Goal: Task Accomplishment & Management: Complete application form

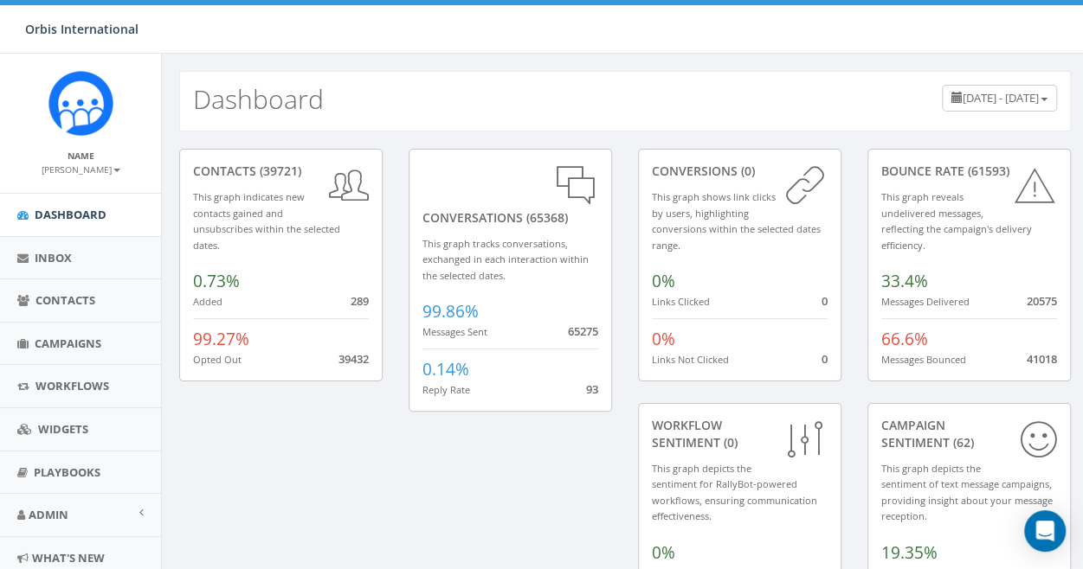
scroll to position [55, 0]
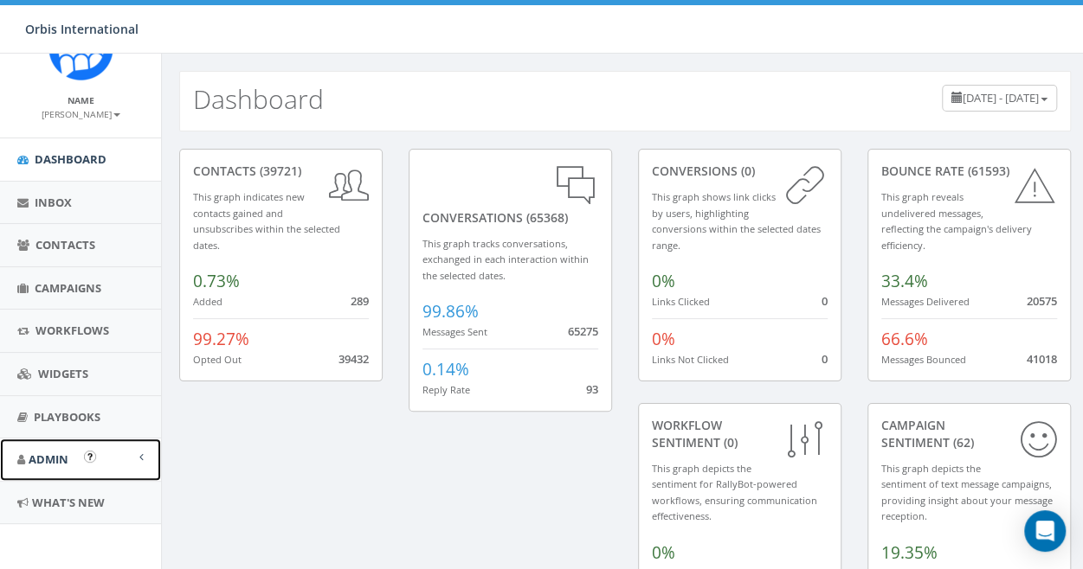
click at [70, 450] on link "Admin" at bounding box center [80, 460] width 161 height 42
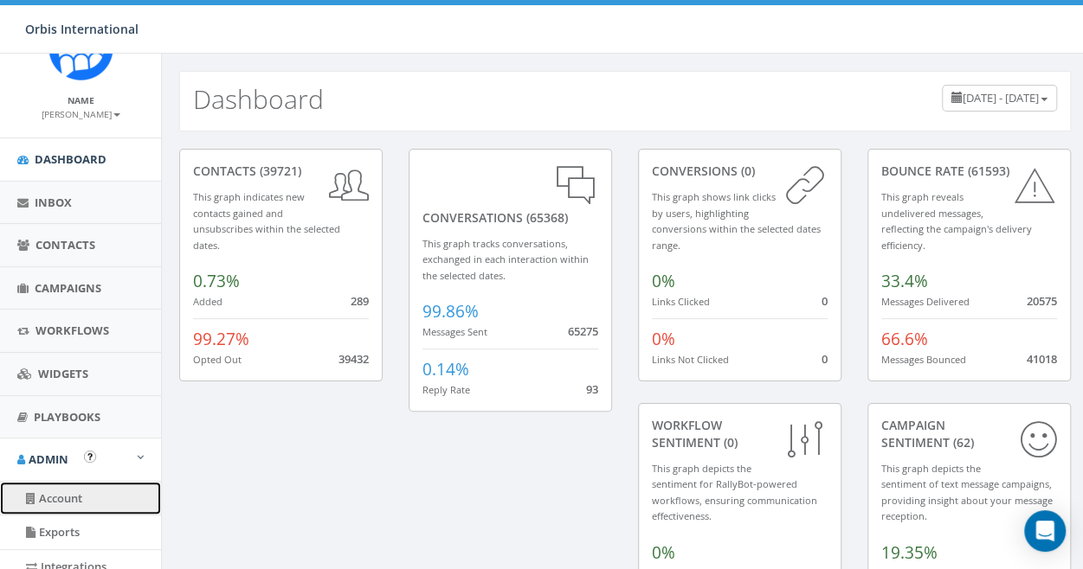
click at [77, 492] on link "Account" at bounding box center [80, 499] width 161 height 34
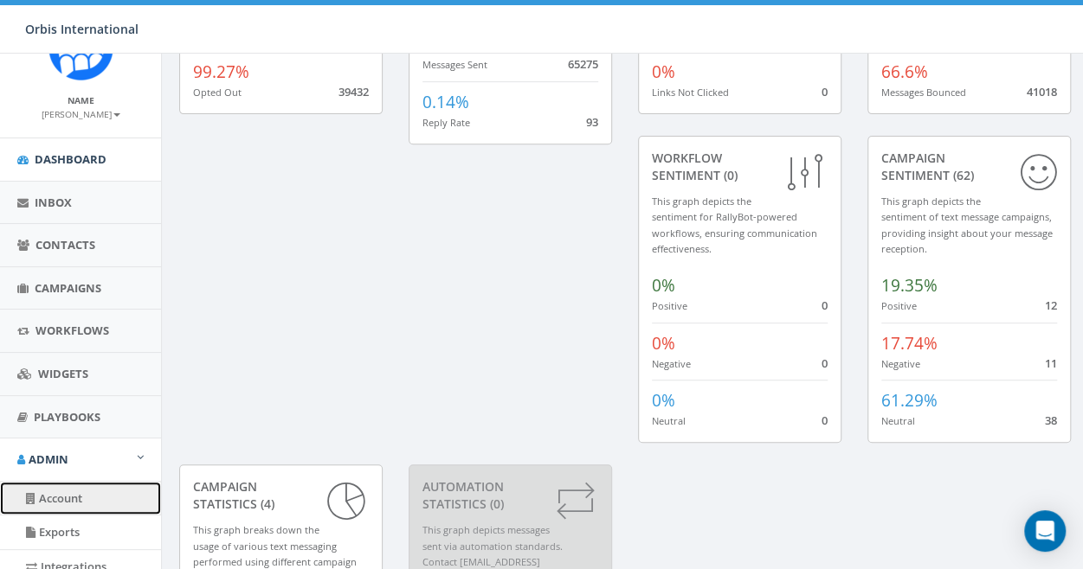
scroll to position [260, 0]
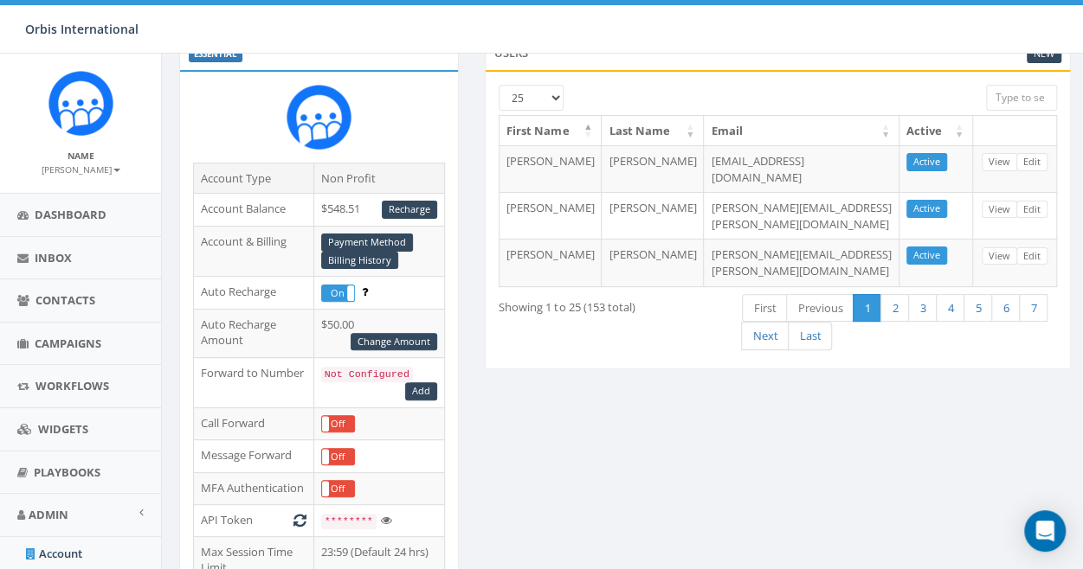
scroll to position [87, 0]
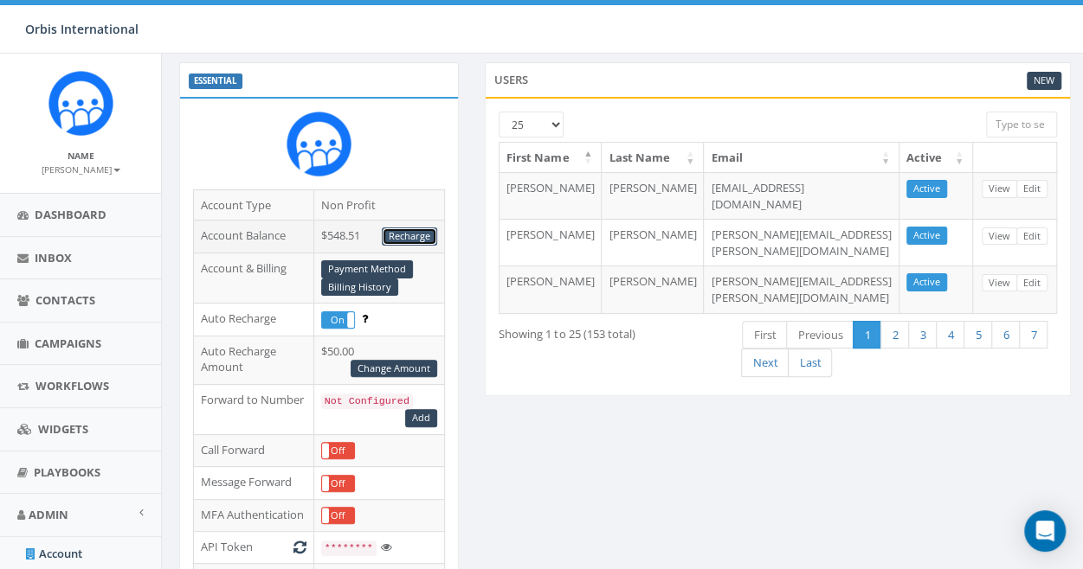
click at [412, 233] on link "Recharge" at bounding box center [409, 237] width 55 height 18
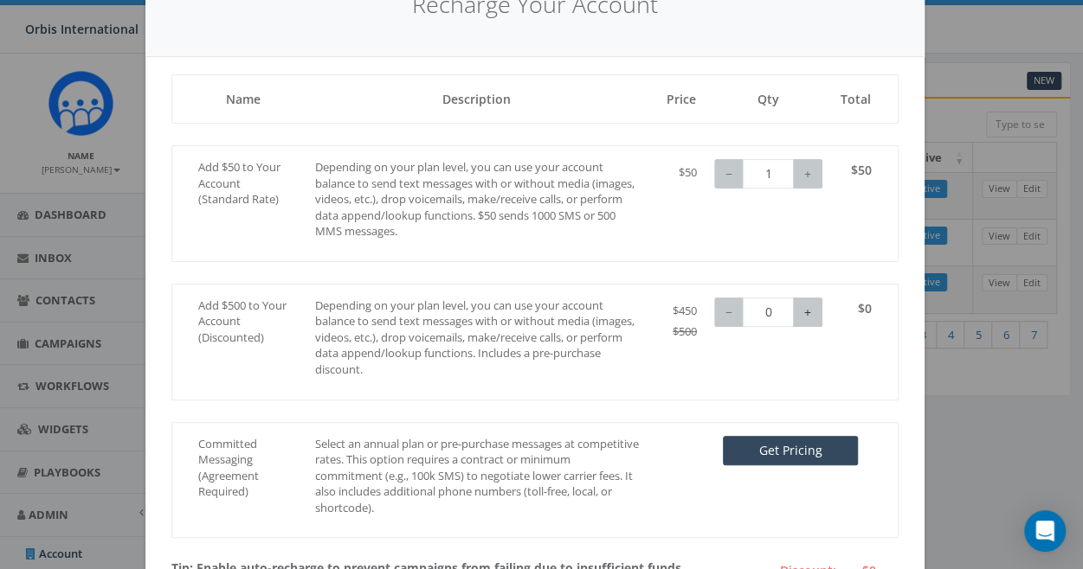
type input "1"
click at [796, 311] on button "+" at bounding box center [807, 312] width 29 height 29
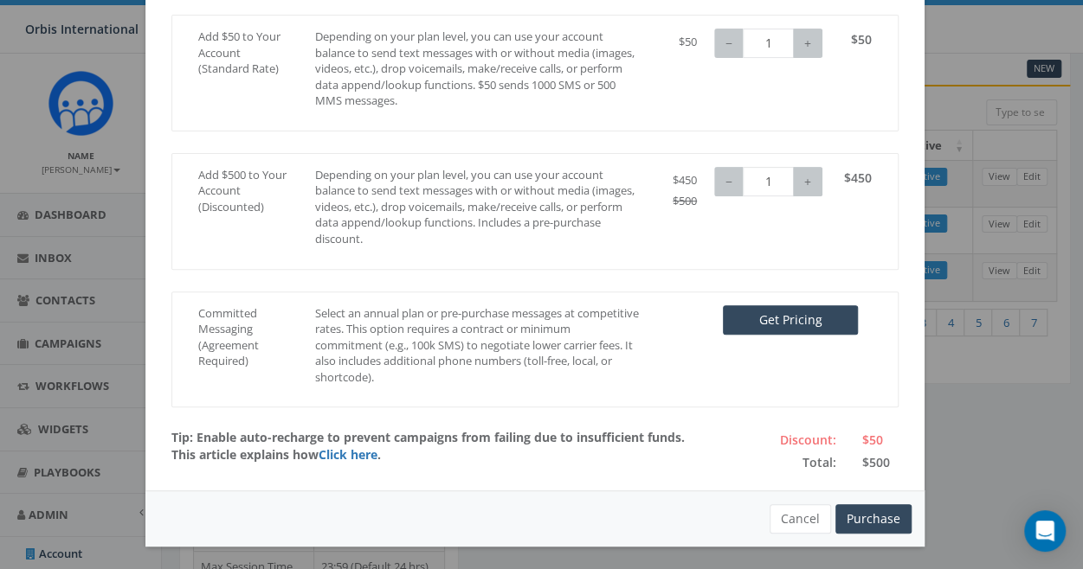
scroll to position [173, 0]
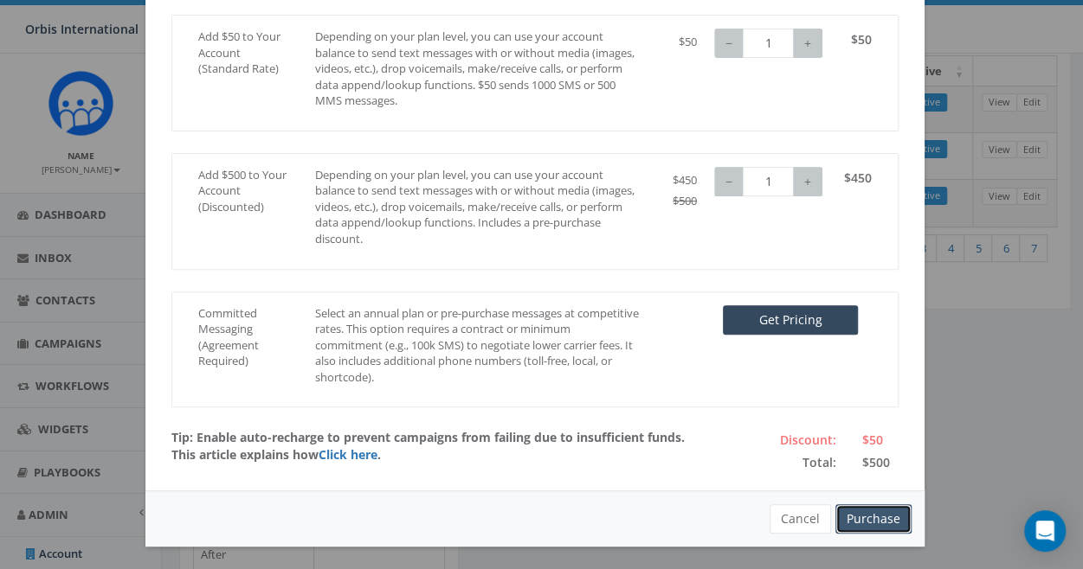
click at [866, 510] on button "Purchase" at bounding box center [873, 518] width 76 height 29
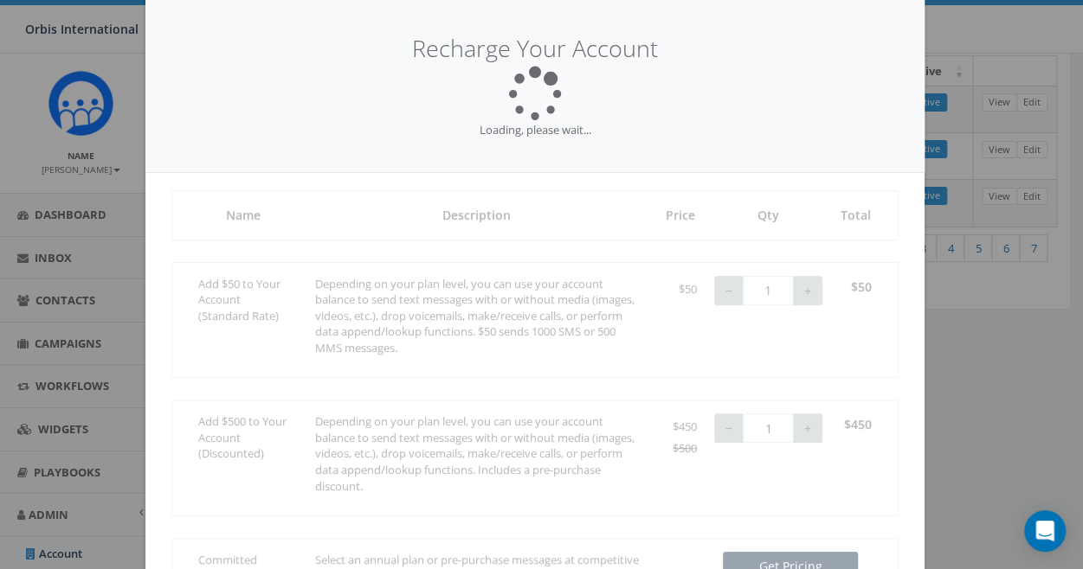
scroll to position [0, 0]
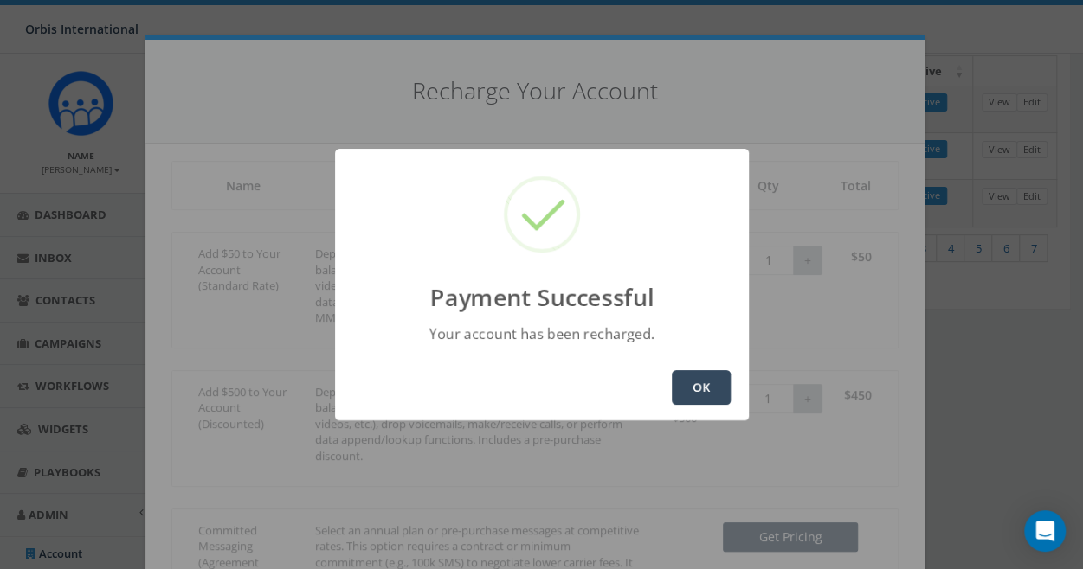
click at [703, 382] on button "OK" at bounding box center [701, 387] width 59 height 35
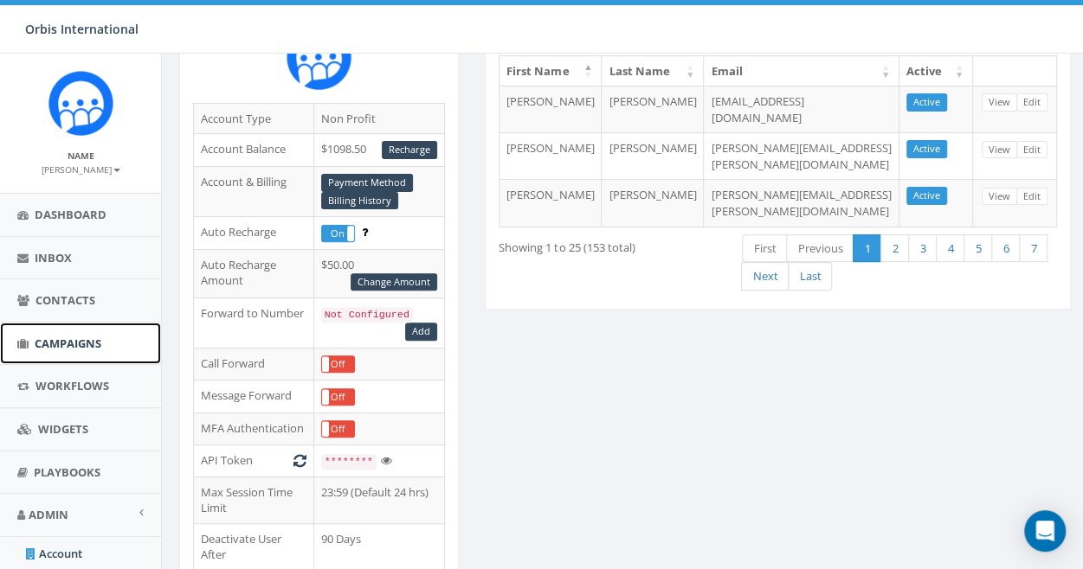
click at [50, 339] on span "Campaigns" at bounding box center [68, 344] width 67 height 16
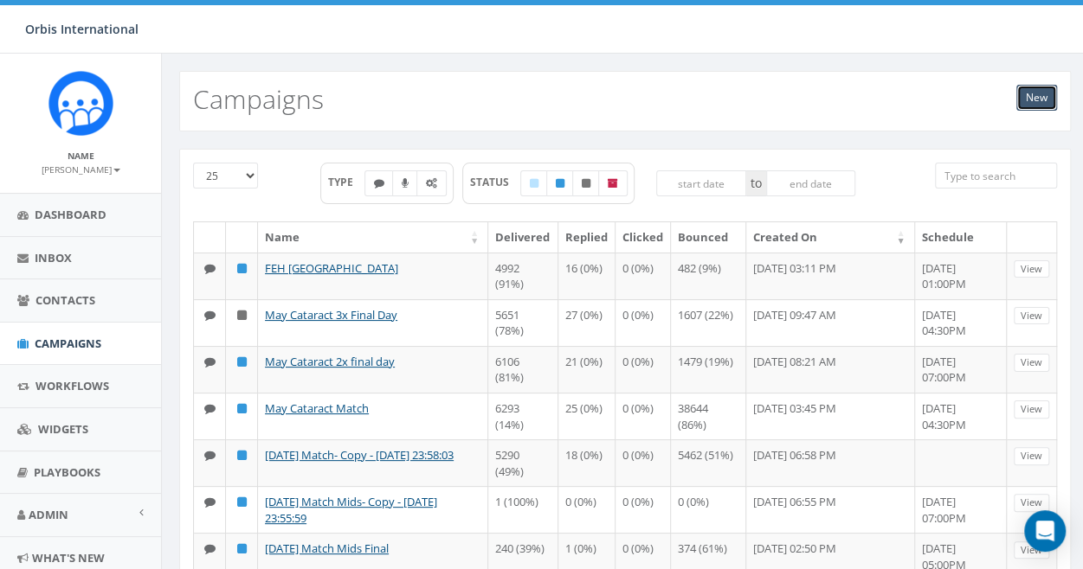
click at [1031, 94] on link "New" at bounding box center [1036, 98] width 41 height 26
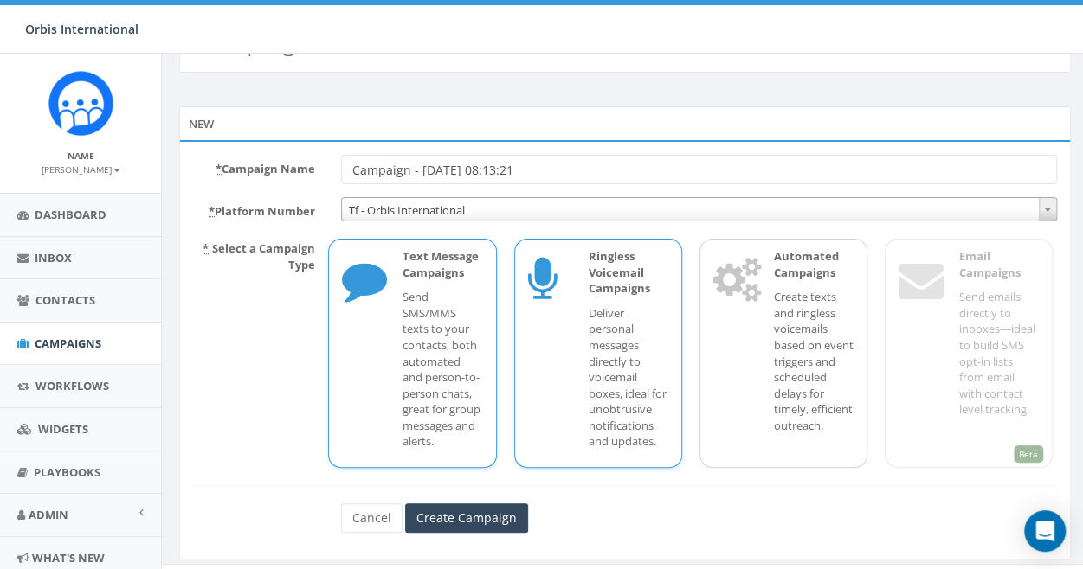
scroll to position [86, 0]
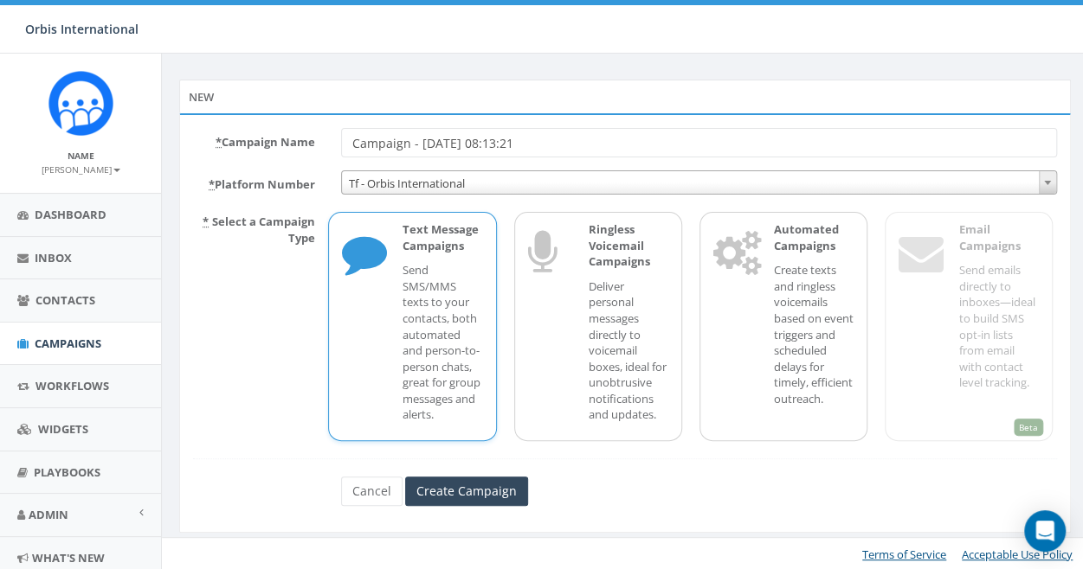
drag, startPoint x: 552, startPoint y: 141, endPoint x: 324, endPoint y: 119, distance: 229.6
click at [324, 119] on div "* Campaign Name Campaign - 08/18/2025, 08:13:21 * Platform Number Tf - Orbis In…" at bounding box center [624, 323] width 891 height 420
type input "FEH Rwanda Wrap Up"
click at [459, 490] on input "Create Campaign" at bounding box center [466, 491] width 123 height 29
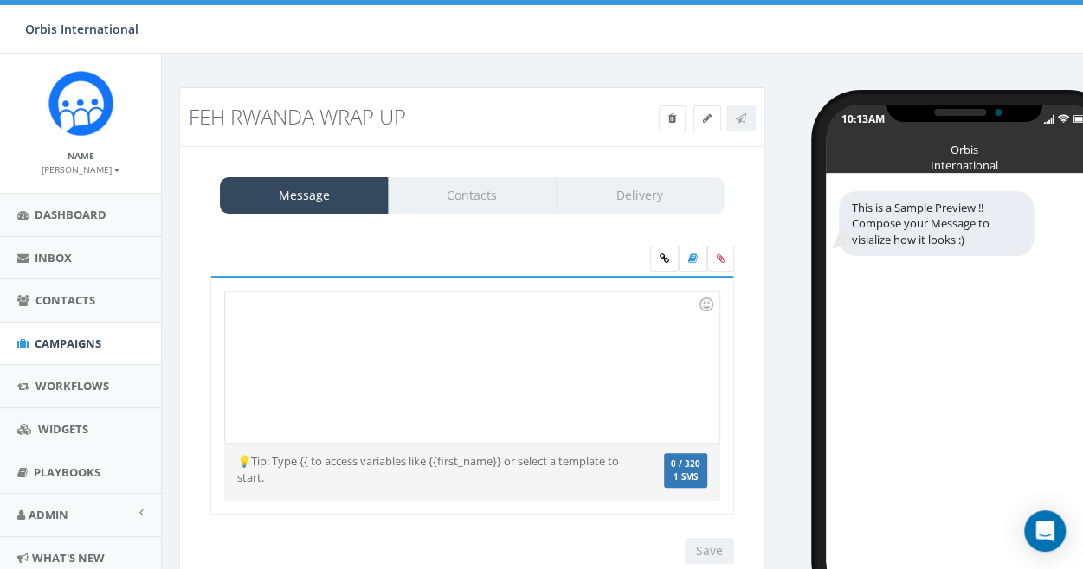
scroll to position [61, 0]
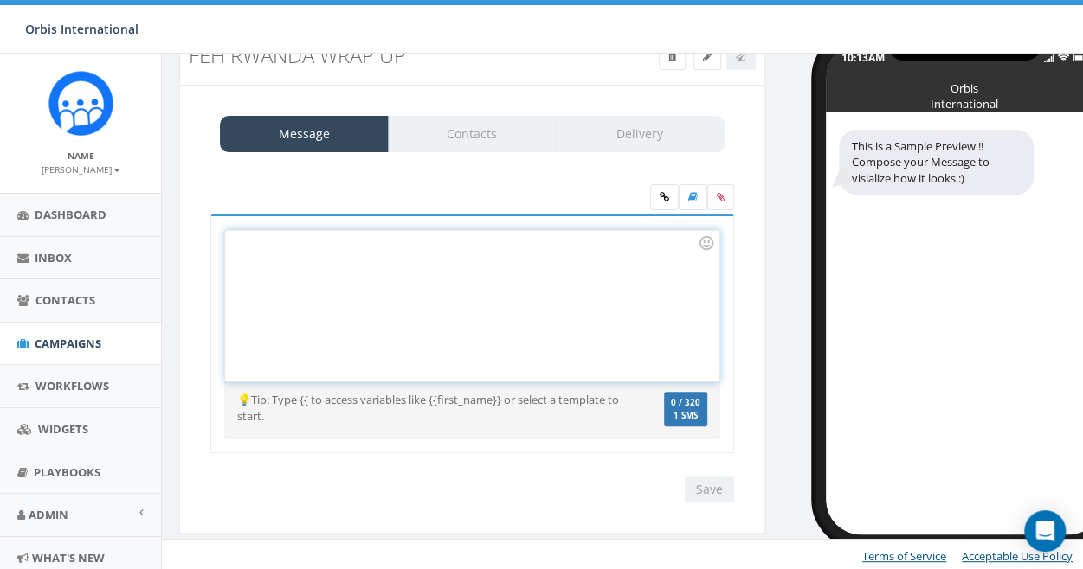
click at [239, 253] on div at bounding box center [471, 305] width 493 height 151
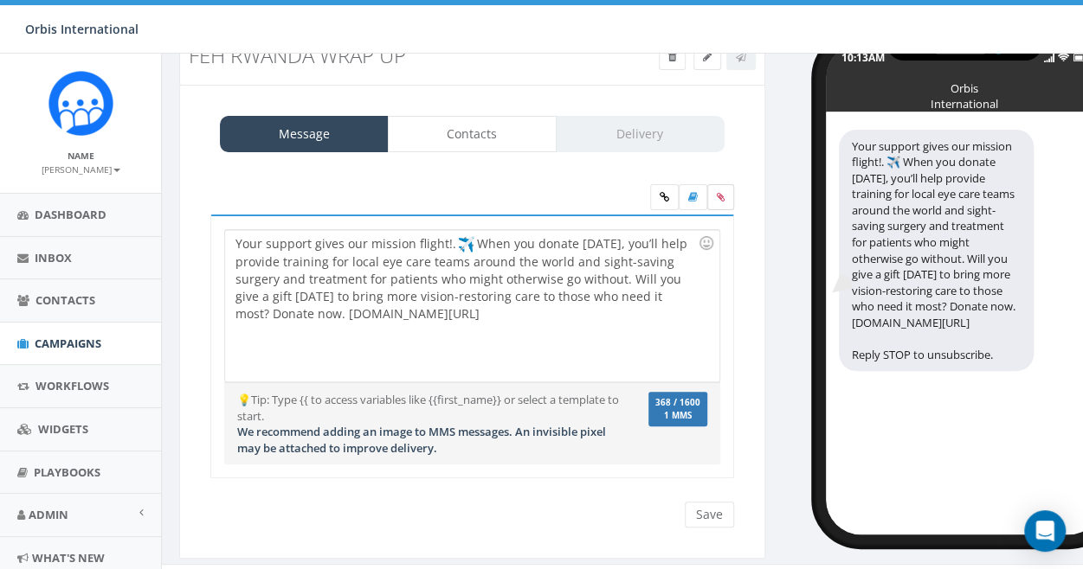
click at [715, 192] on label at bounding box center [720, 197] width 27 height 26
click at [0, 0] on input "file" at bounding box center [0, 0] width 0 height 0
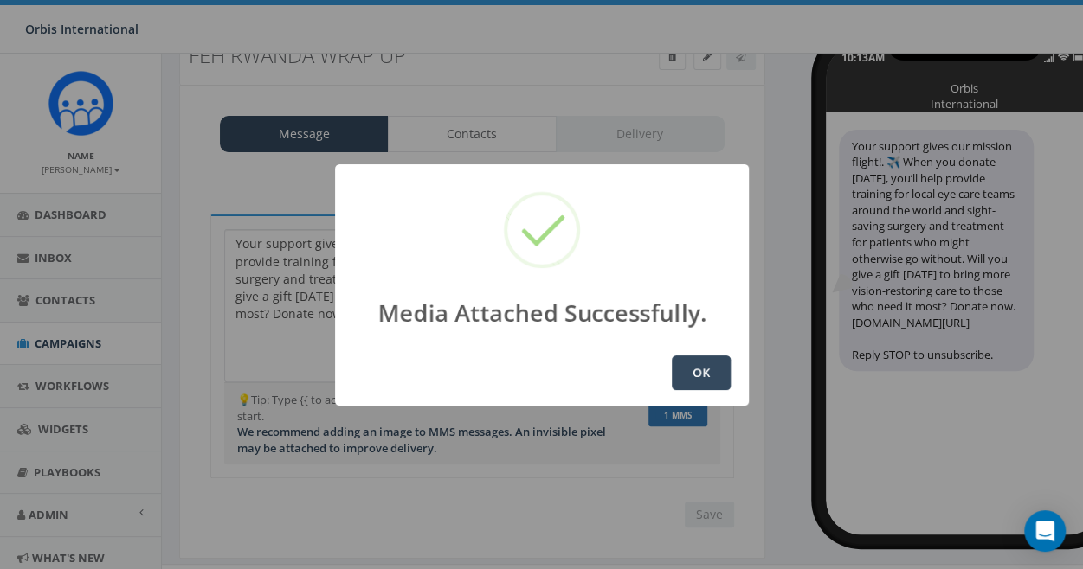
click at [704, 367] on button "OK" at bounding box center [701, 373] width 59 height 35
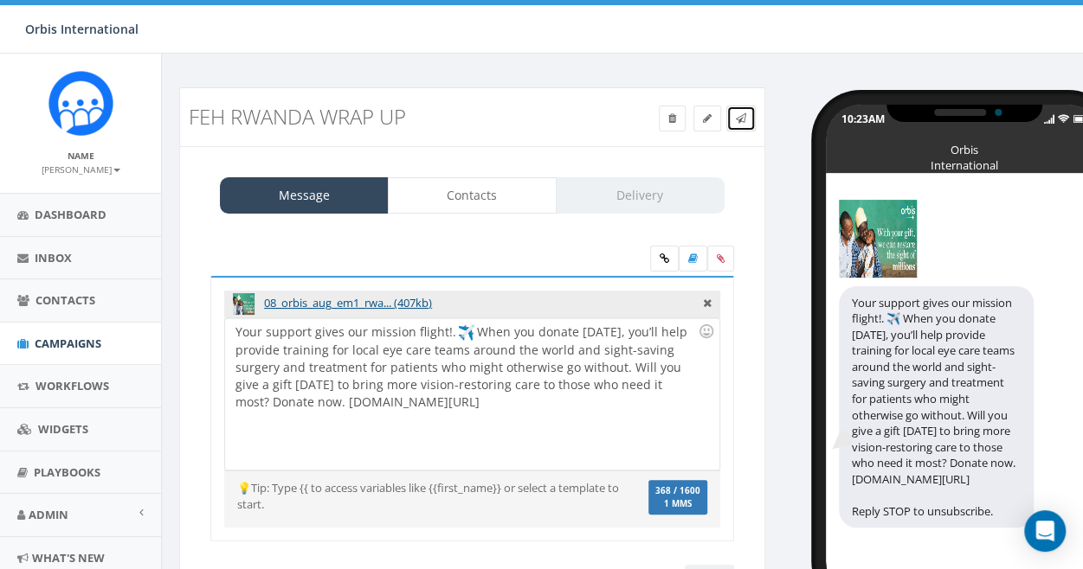
click at [741, 113] on icon at bounding box center [741, 118] width 10 height 10
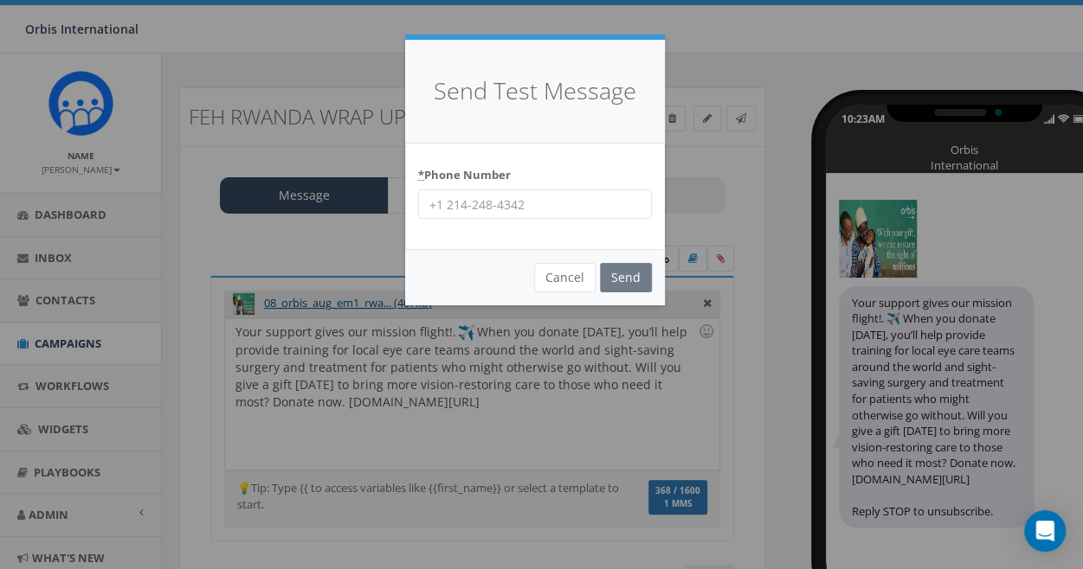
click at [453, 201] on input "* Phone Number" at bounding box center [535, 204] width 234 height 29
click at [473, 202] on input "231-6760-2832" at bounding box center [535, 204] width 234 height 29
type input "231-670-2832"
click at [632, 268] on input "Send" at bounding box center [626, 277] width 52 height 29
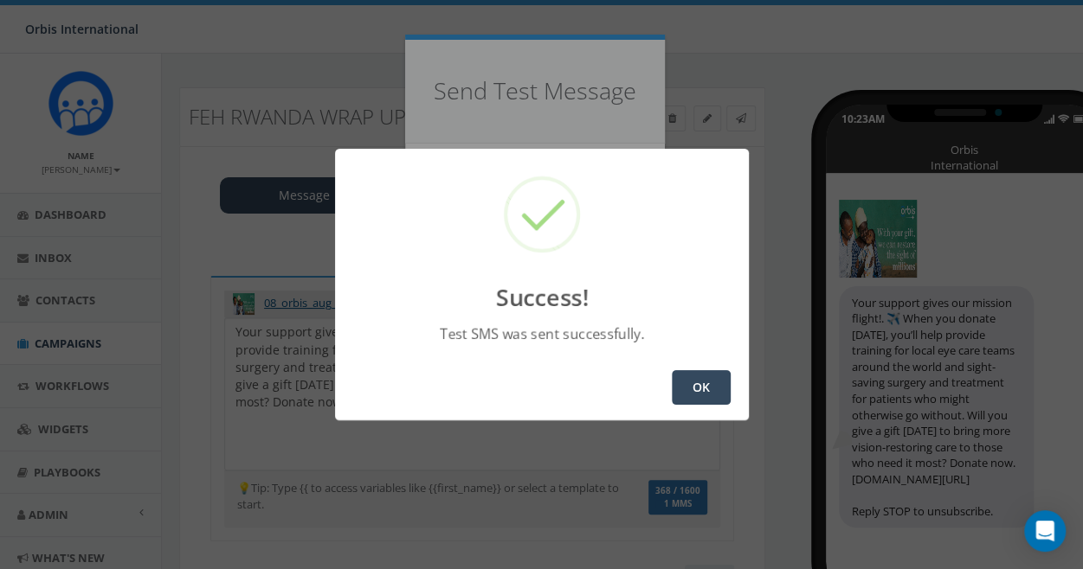
click at [695, 382] on button "OK" at bounding box center [701, 387] width 59 height 35
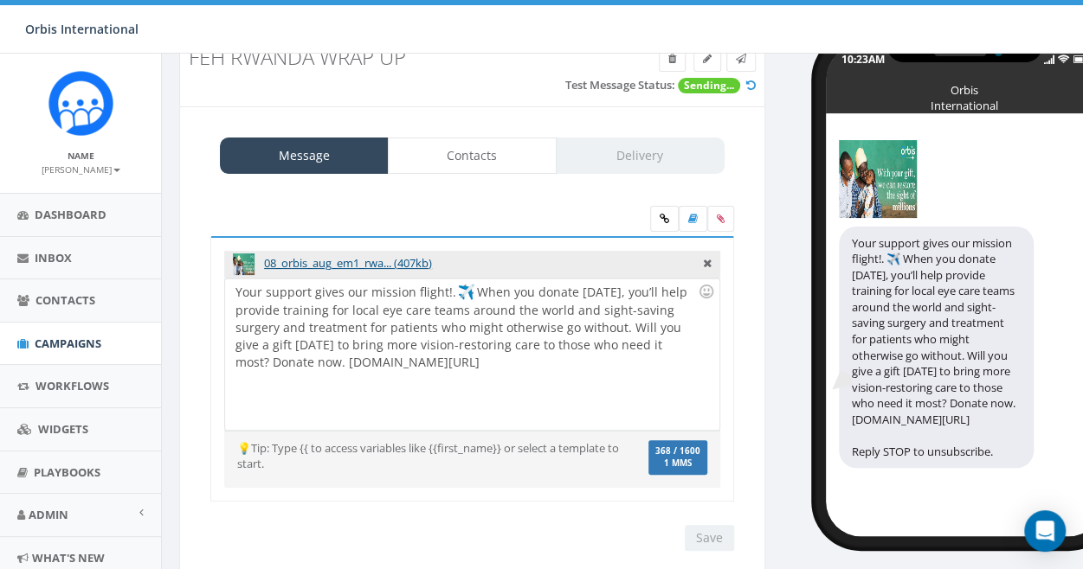
scroll to position [87, 0]
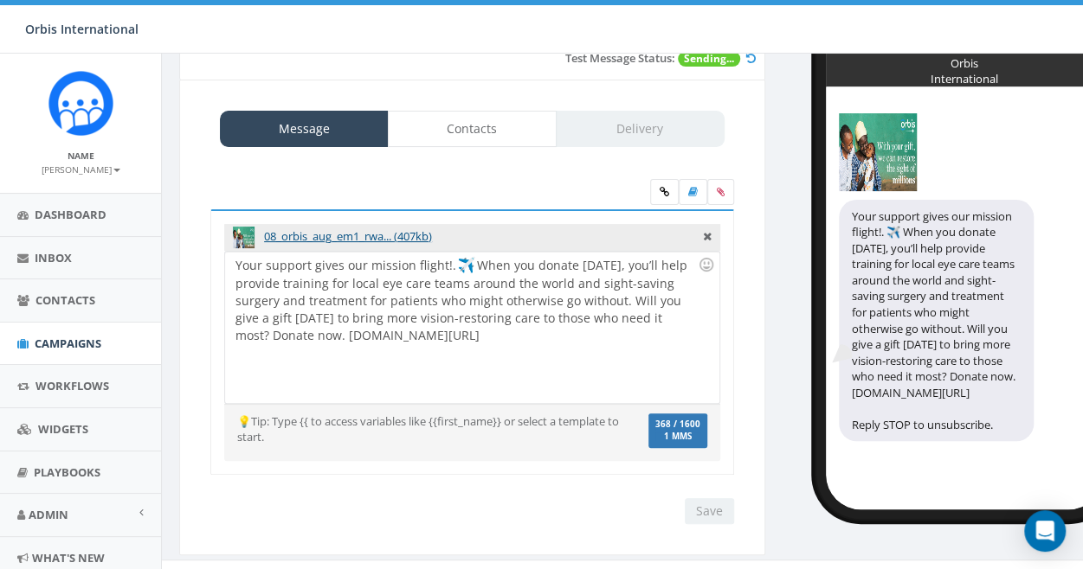
click at [446, 262] on div "Your support gives our mission flight!. When you donate today, you’ll help prov…" at bounding box center [471, 327] width 493 height 151
click at [704, 235] on icon at bounding box center [707, 235] width 9 height 16
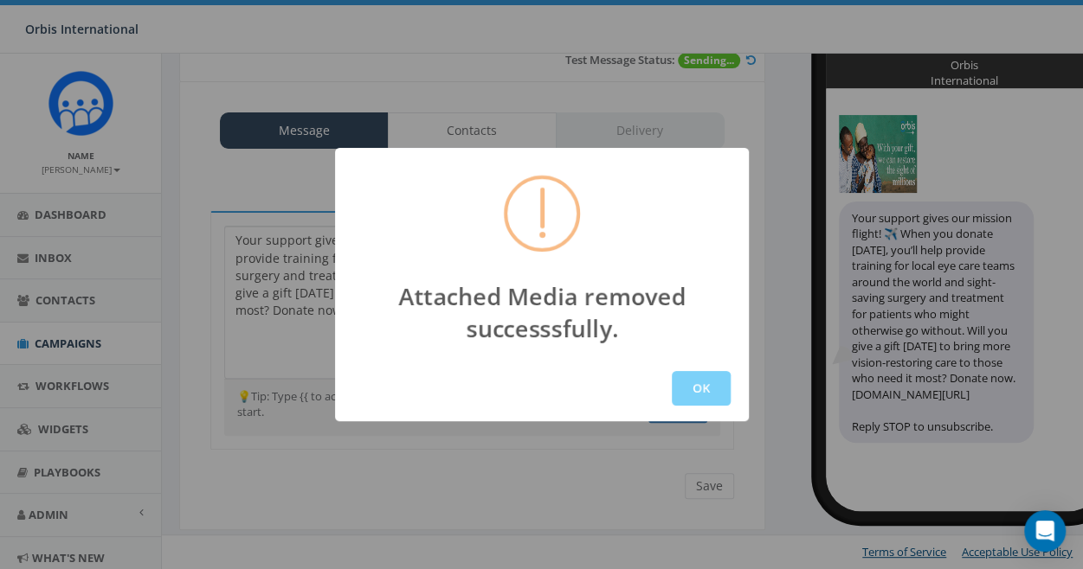
scroll to position [81, 0]
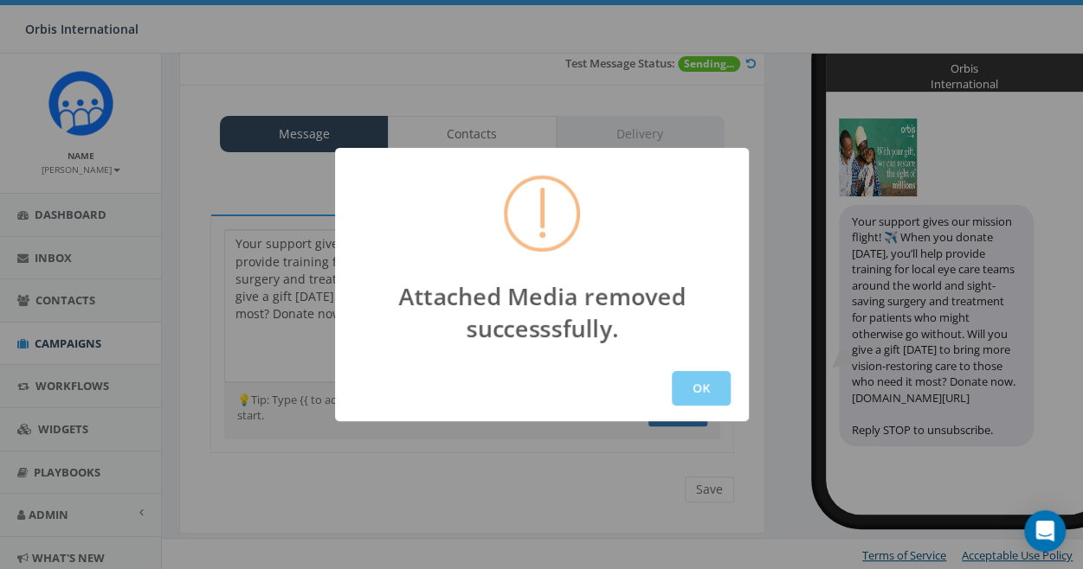
click at [703, 388] on button "OK" at bounding box center [701, 388] width 59 height 35
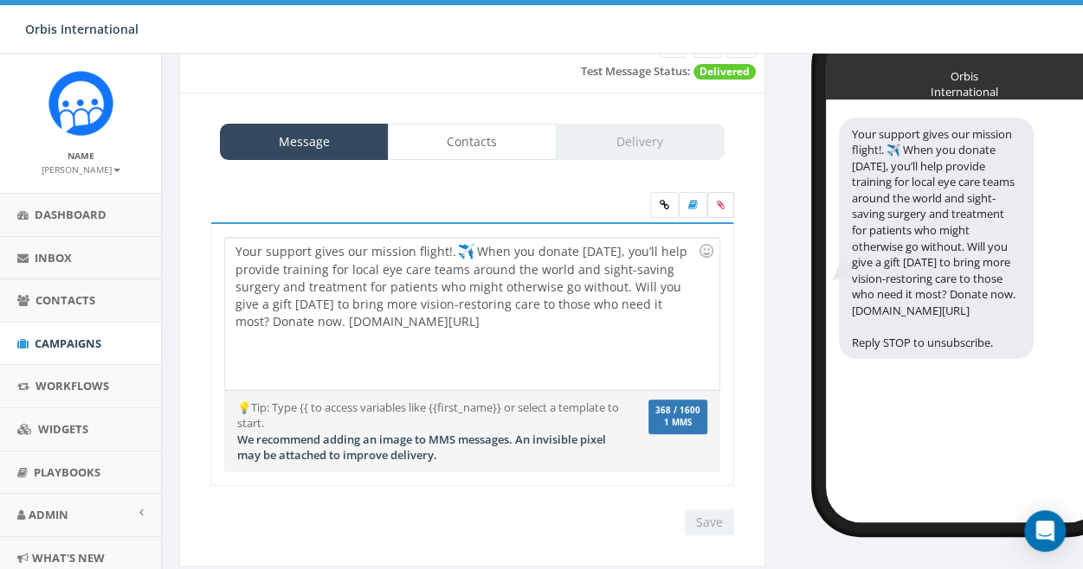
click at [718, 200] on icon at bounding box center [721, 205] width 8 height 10
click at [0, 0] on input "file" at bounding box center [0, 0] width 0 height 0
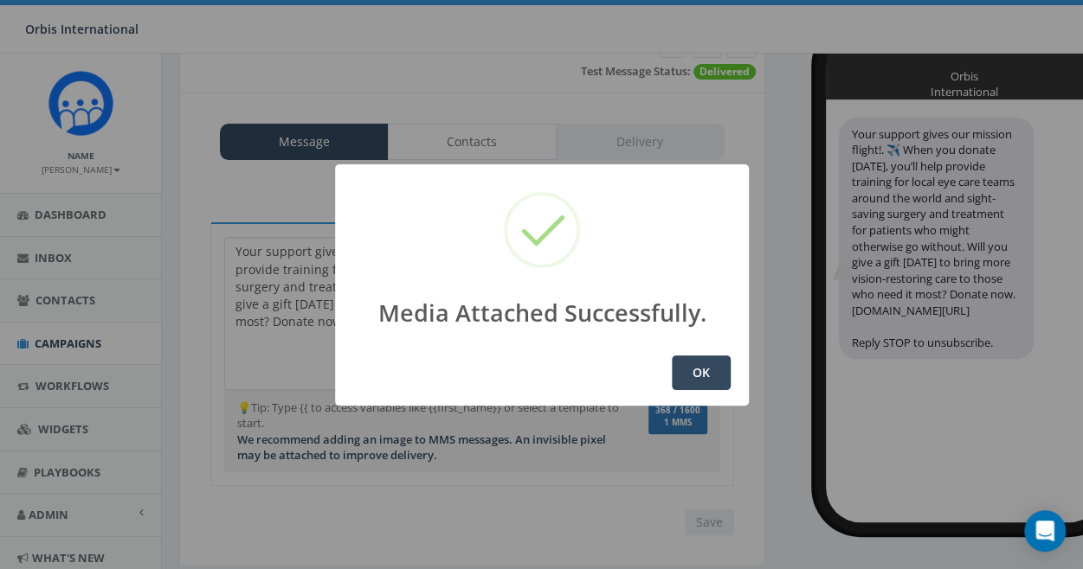
click at [702, 363] on button "OK" at bounding box center [701, 373] width 59 height 35
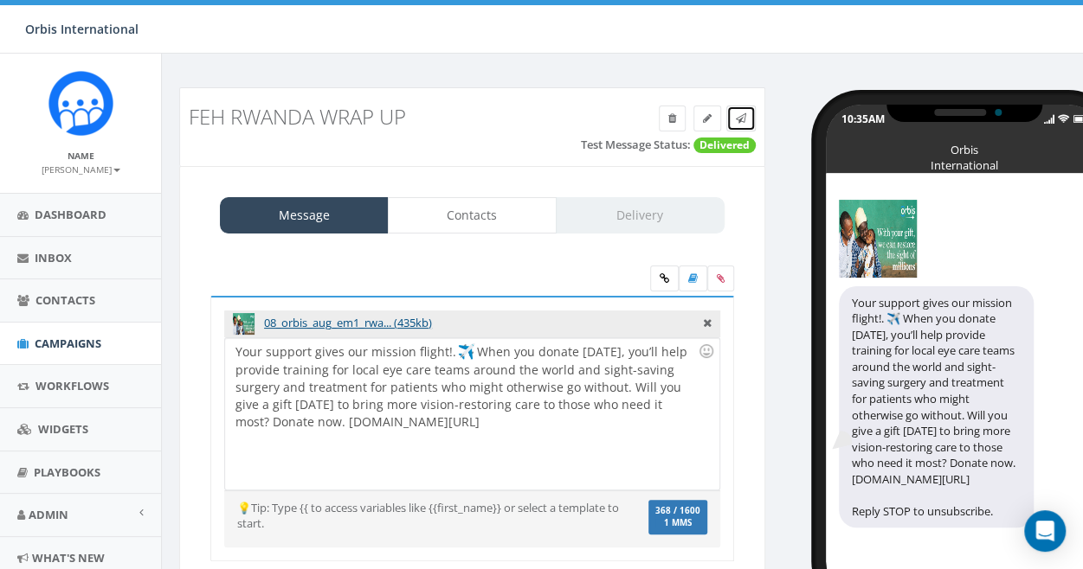
click at [740, 113] on icon at bounding box center [741, 118] width 10 height 10
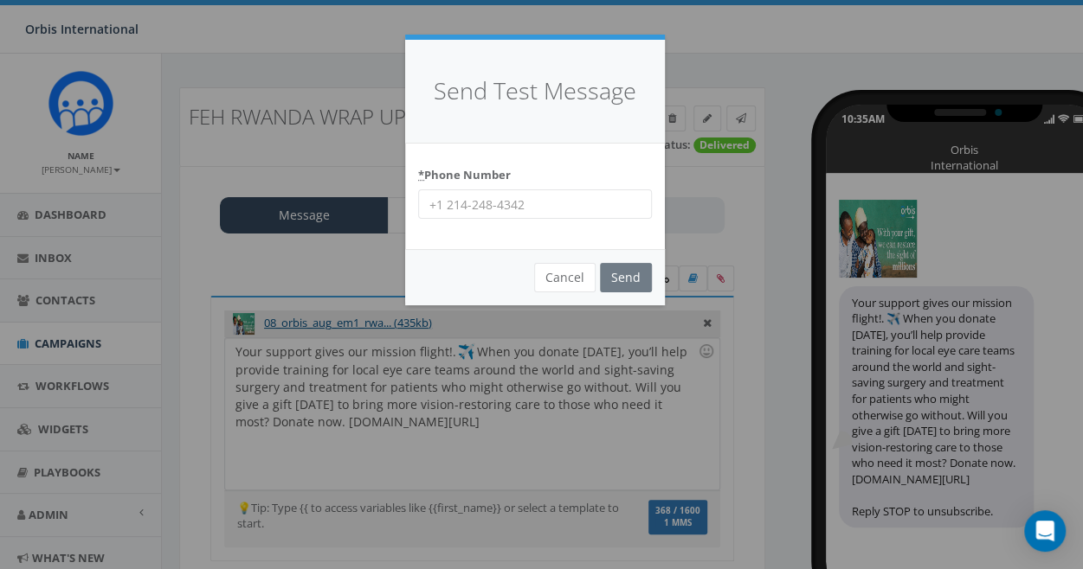
click at [466, 199] on input "* Phone Number" at bounding box center [535, 204] width 234 height 29
type input "[PHONE_NUMBER]"
click at [621, 271] on input "Send" at bounding box center [626, 277] width 52 height 29
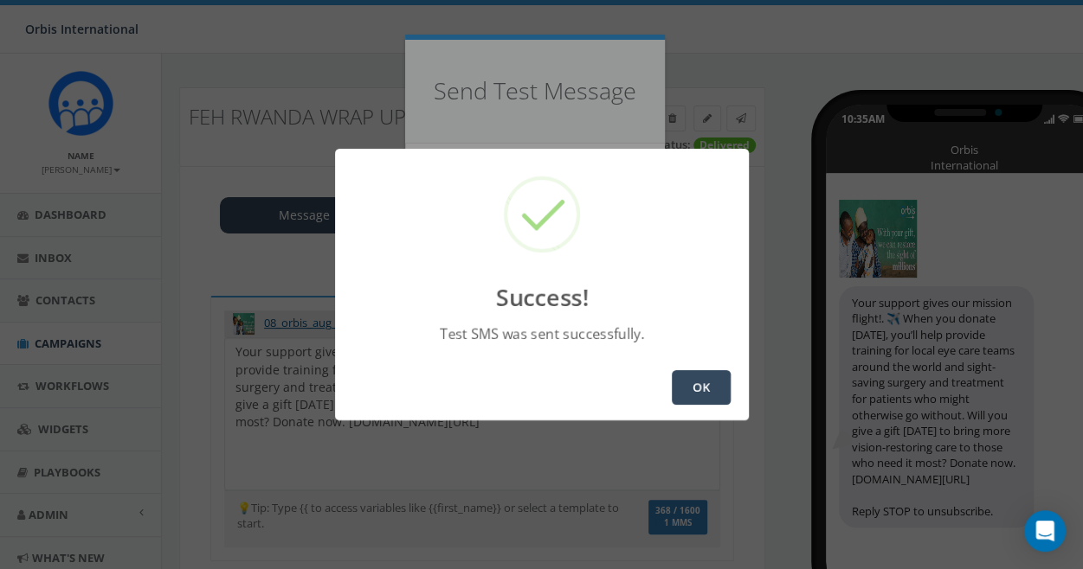
click at [693, 383] on button "OK" at bounding box center [701, 387] width 59 height 35
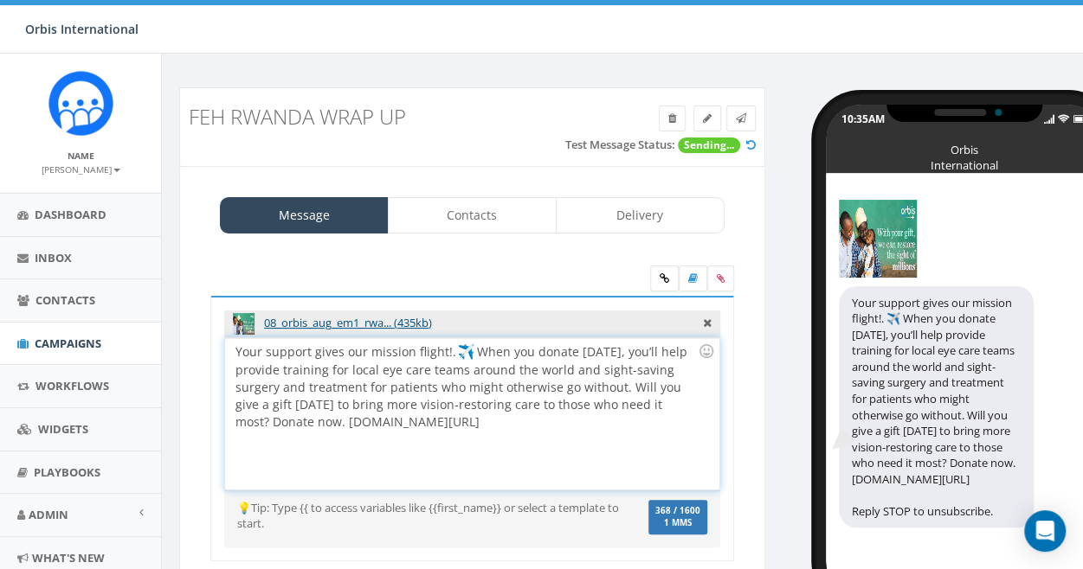
click at [447, 350] on div "Your support gives our mission flight!. When you donate today, you’ll help prov…" at bounding box center [471, 413] width 493 height 151
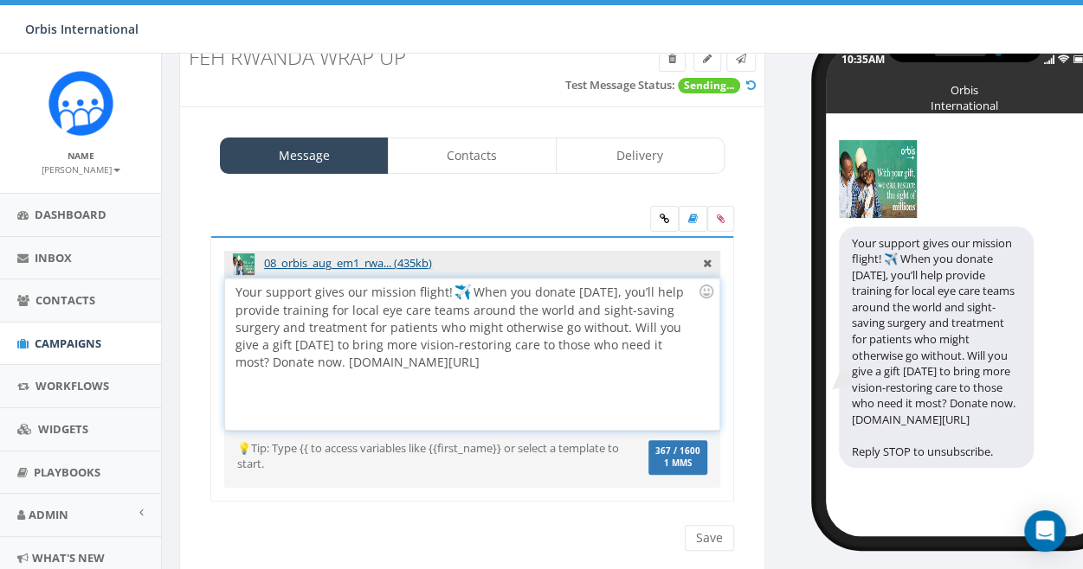
scroll to position [87, 0]
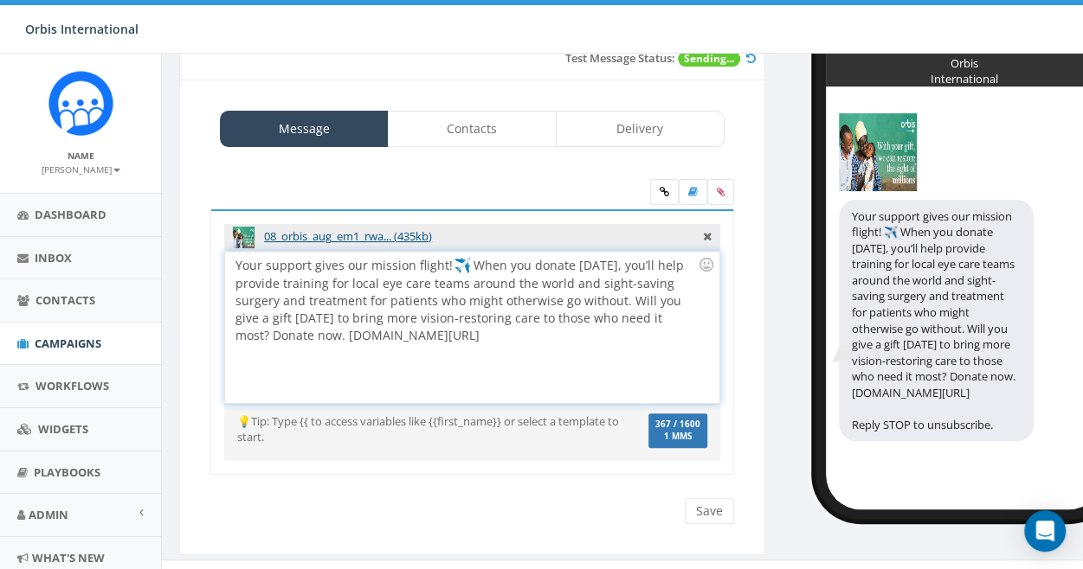
click at [535, 376] on div "Your support gives our mission flight! When you donate today, you’ll help provi…" at bounding box center [471, 327] width 493 height 151
drag, startPoint x: 654, startPoint y: 316, endPoint x: 260, endPoint y: 352, distance: 395.4
click at [260, 352] on div "Your support gives our mission flight! When you donate today, you’ll help provi…" at bounding box center [471, 327] width 493 height 151
click at [582, 361] on div "Your support gives our mission flight! When you donate today, you’ll help provi…" at bounding box center [471, 327] width 493 height 151
click at [710, 508] on input "Save" at bounding box center [708, 511] width 49 height 26
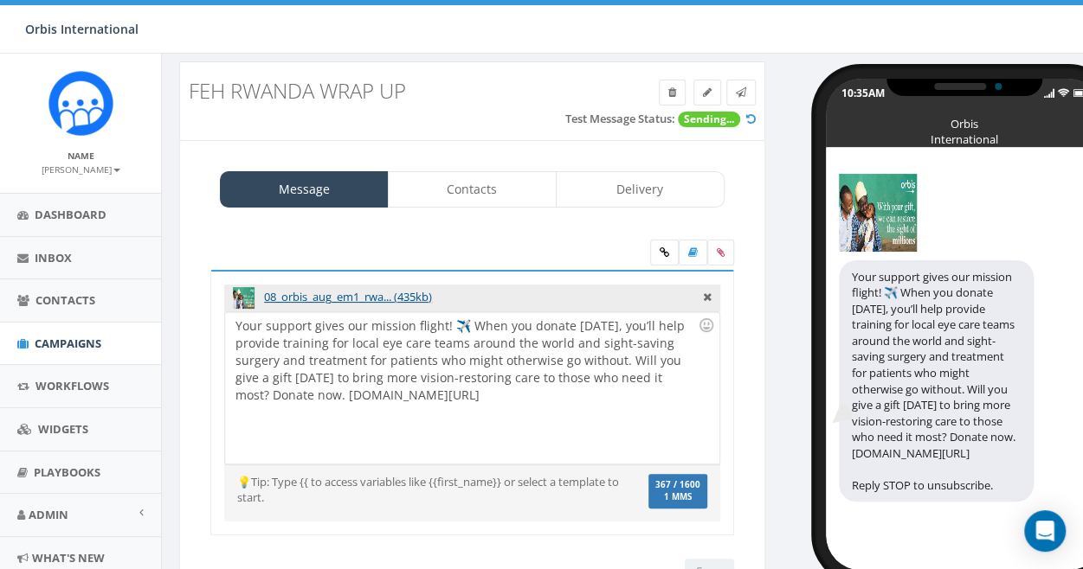
scroll to position [0, 0]
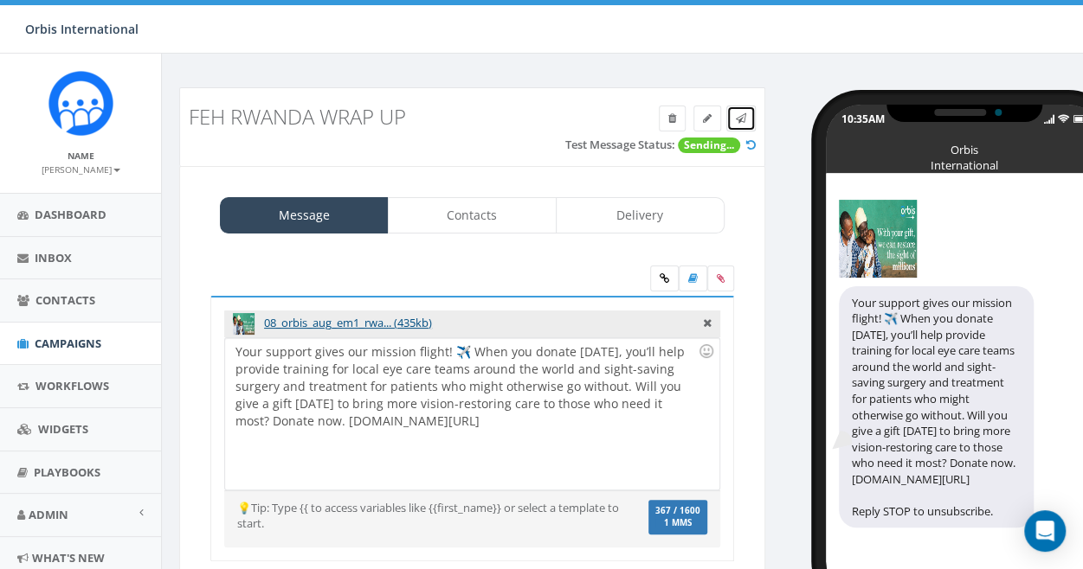
click at [741, 113] on icon at bounding box center [741, 118] width 10 height 10
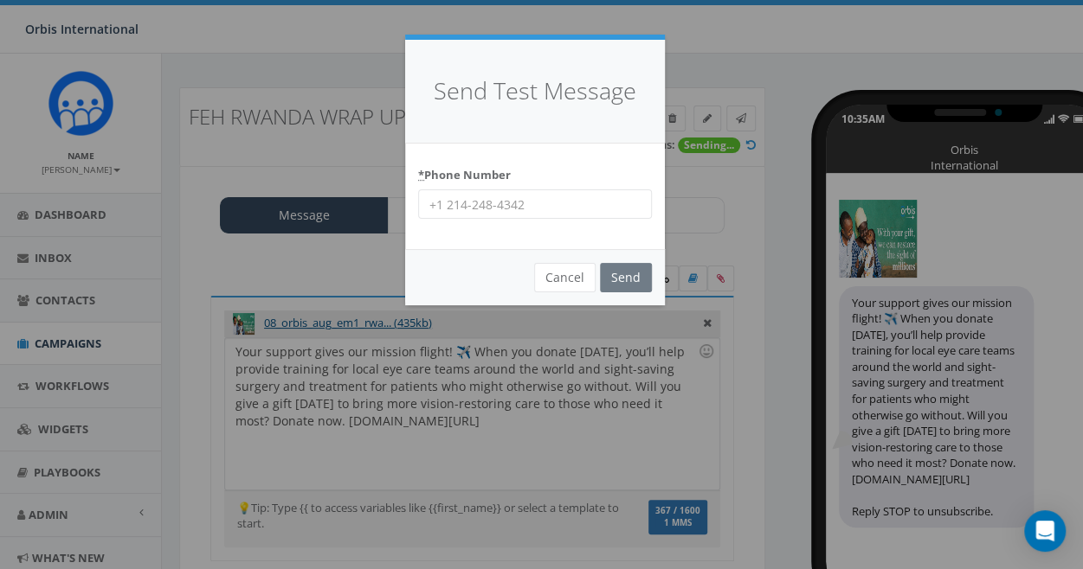
click at [476, 207] on input "* Phone Number" at bounding box center [535, 204] width 234 height 29
type input "1-818-584-4325"
click at [627, 267] on input "Send" at bounding box center [626, 277] width 52 height 29
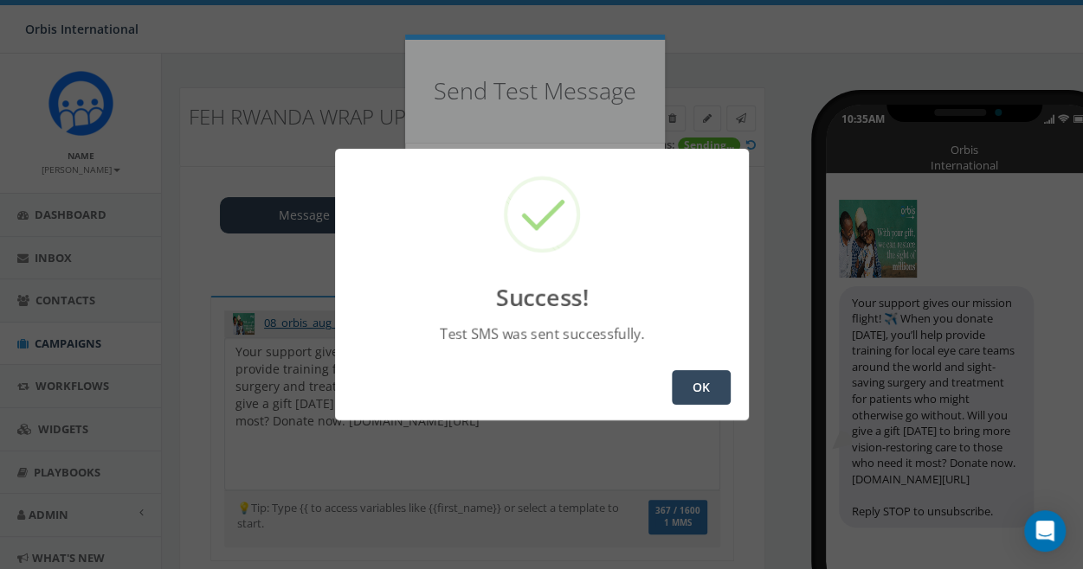
click at [686, 388] on button "OK" at bounding box center [701, 387] width 59 height 35
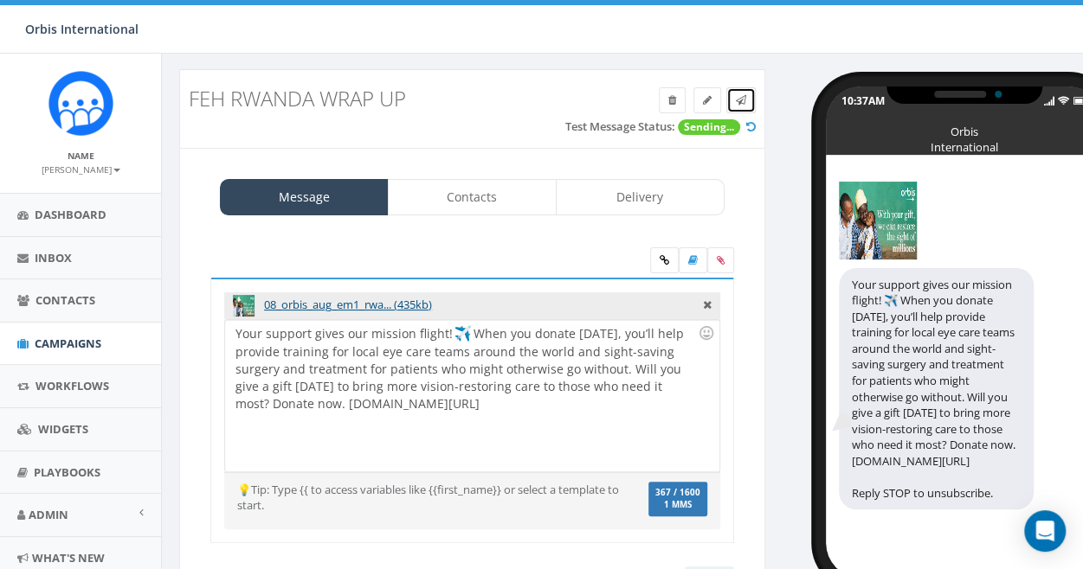
click at [736, 95] on icon at bounding box center [741, 100] width 10 height 10
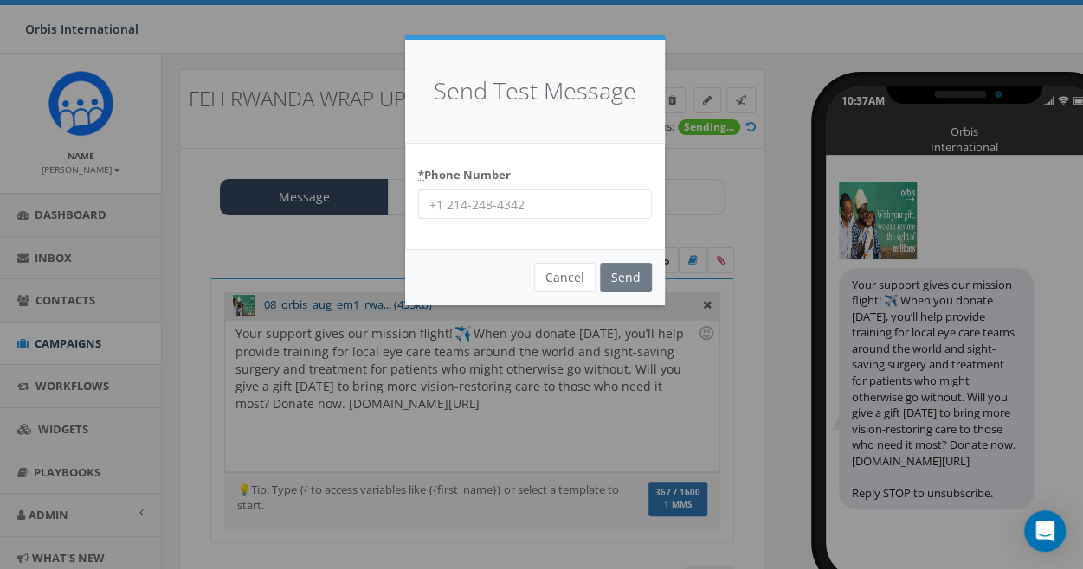
click at [445, 202] on input "* Phone Number" at bounding box center [535, 204] width 234 height 29
type input "1-512-466-6325"
click at [614, 275] on input "Send" at bounding box center [626, 277] width 52 height 29
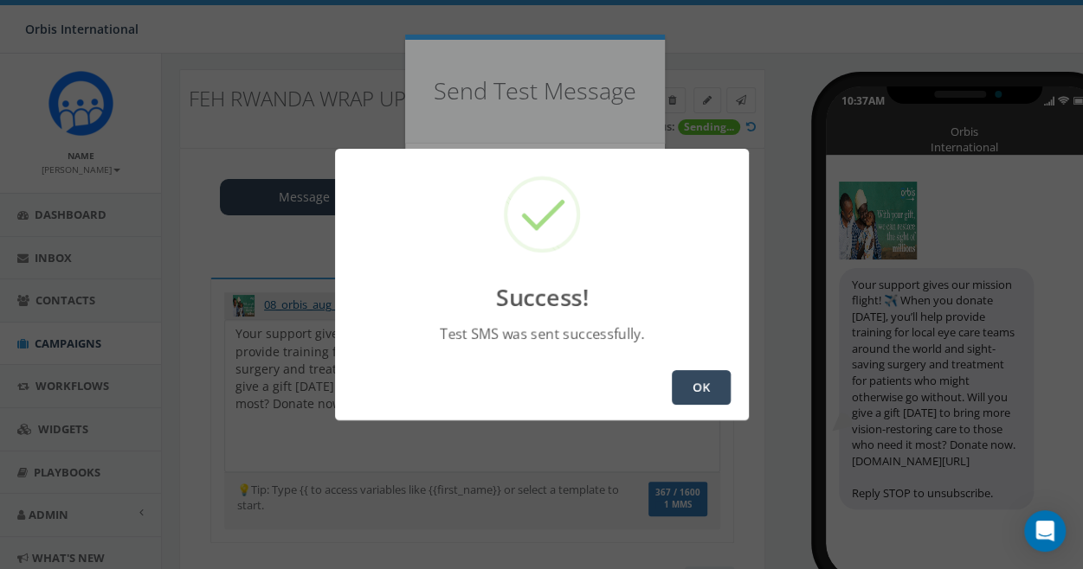
click at [709, 387] on button "OK" at bounding box center [701, 387] width 59 height 35
